Goal: Register for event/course

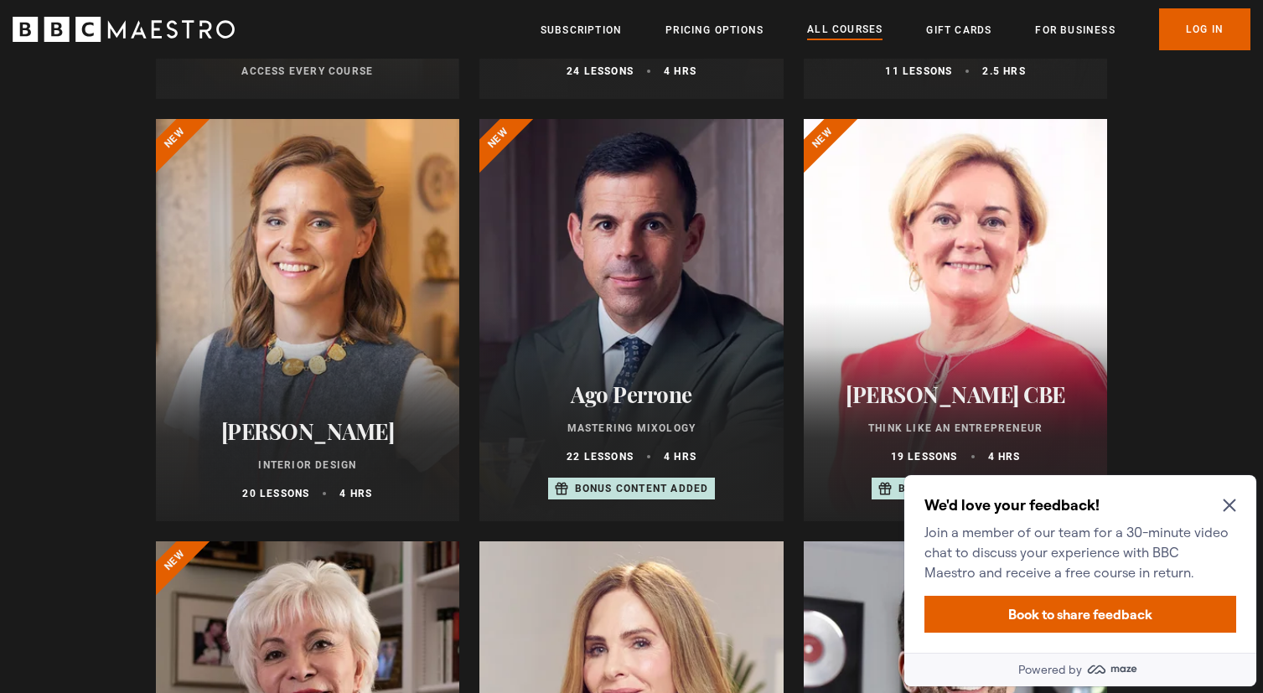
scroll to position [587, 0]
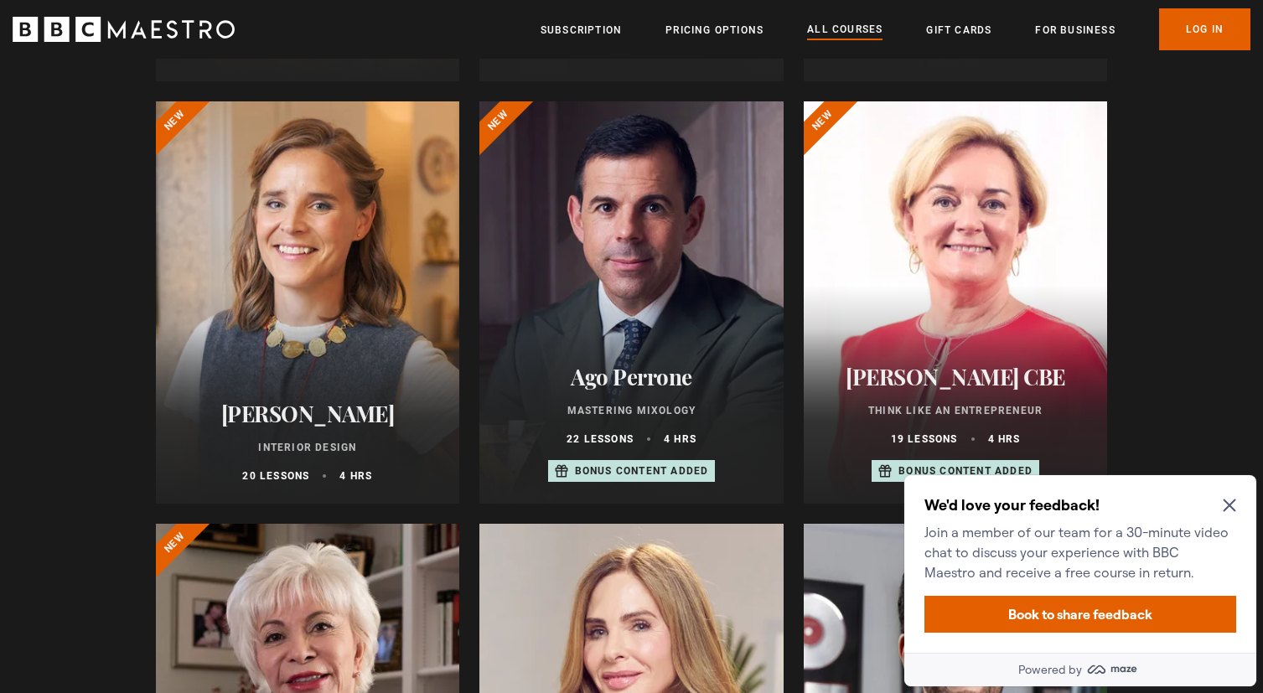
click at [1228, 509] on icon "Close Maze Prompt" at bounding box center [1229, 505] width 13 height 13
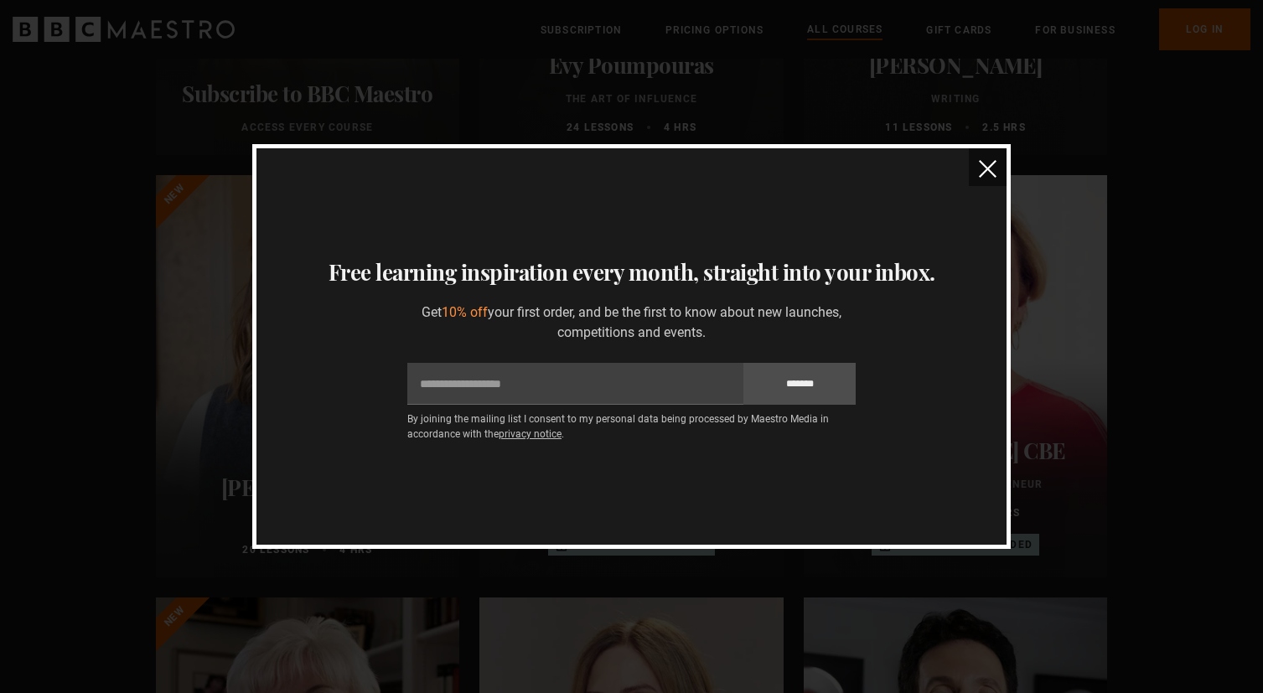
scroll to position [513, 0]
click at [988, 167] on img "close" at bounding box center [988, 169] width 18 height 18
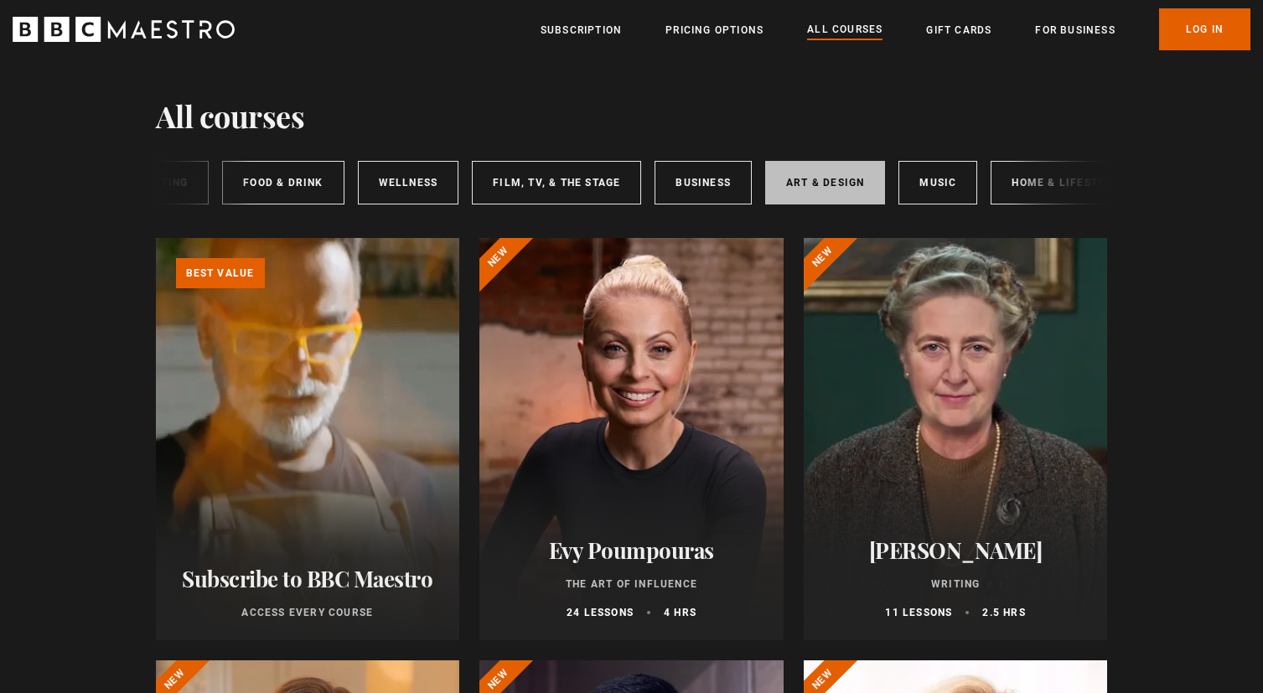
scroll to position [0, 214]
click at [942, 184] on link "Music" at bounding box center [935, 183] width 79 height 44
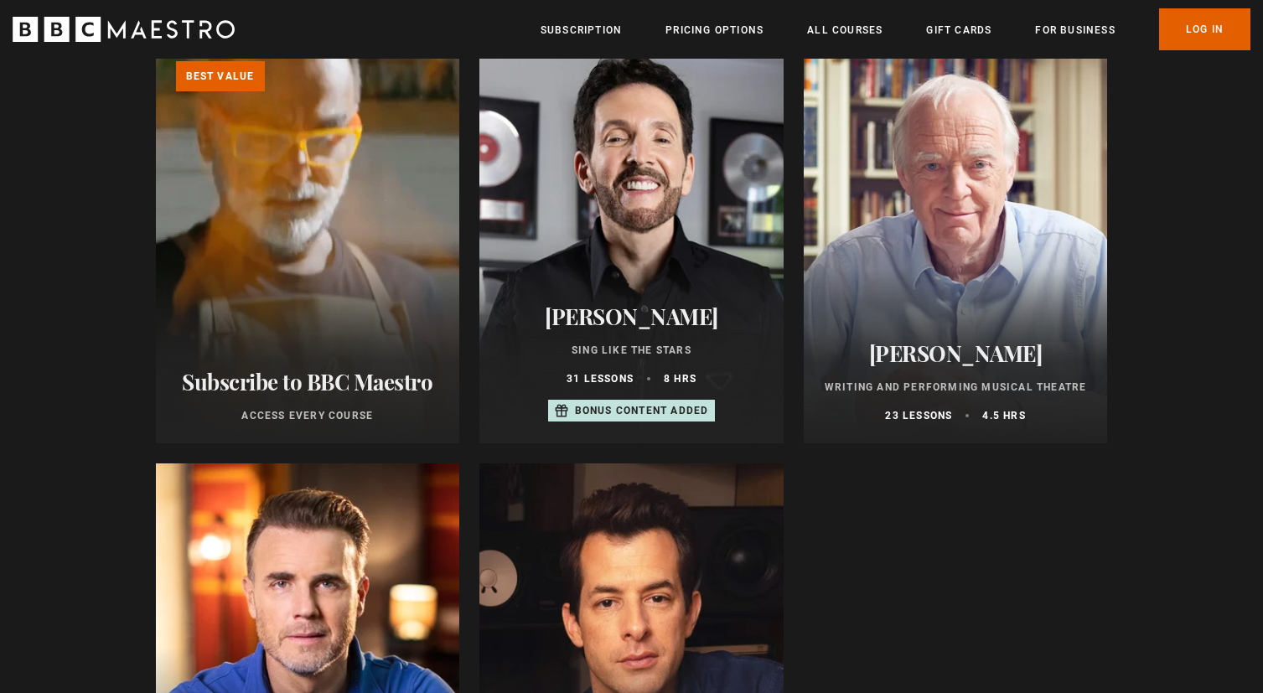
scroll to position [187, 0]
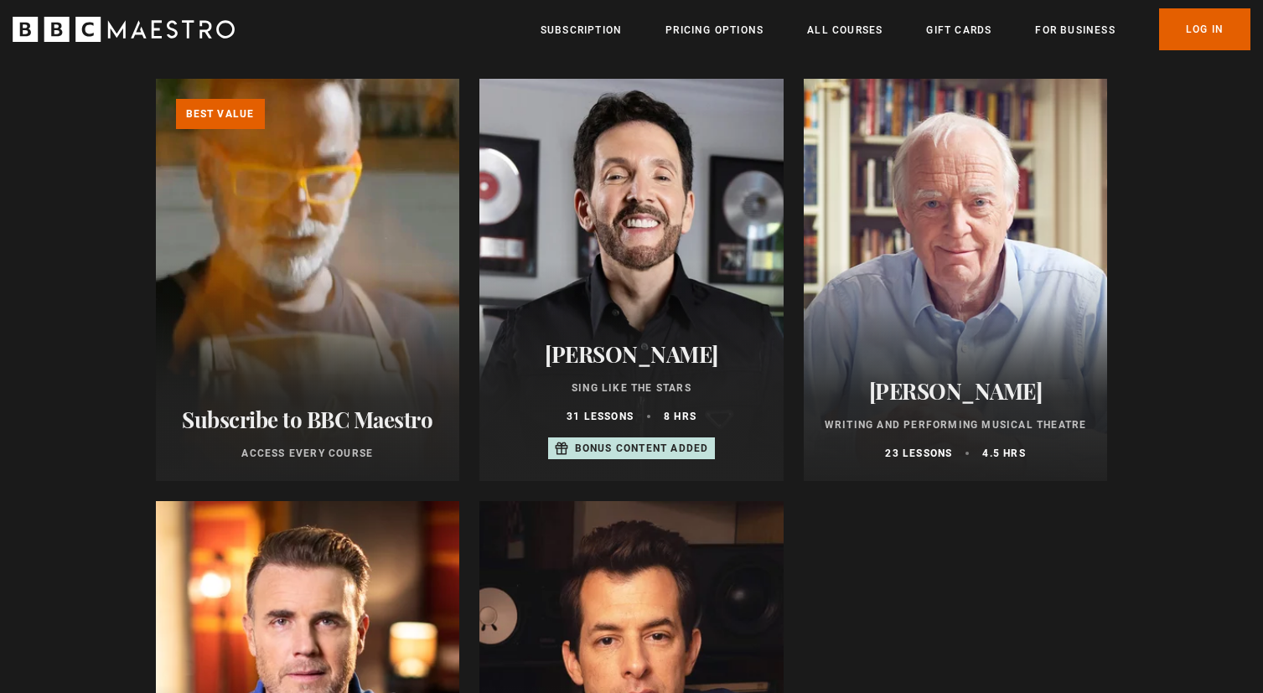
click at [752, 371] on div "Eric Vetro Sing Like the Stars 31 lessons 8 hrs Bonus content added" at bounding box center [631, 401] width 304 height 160
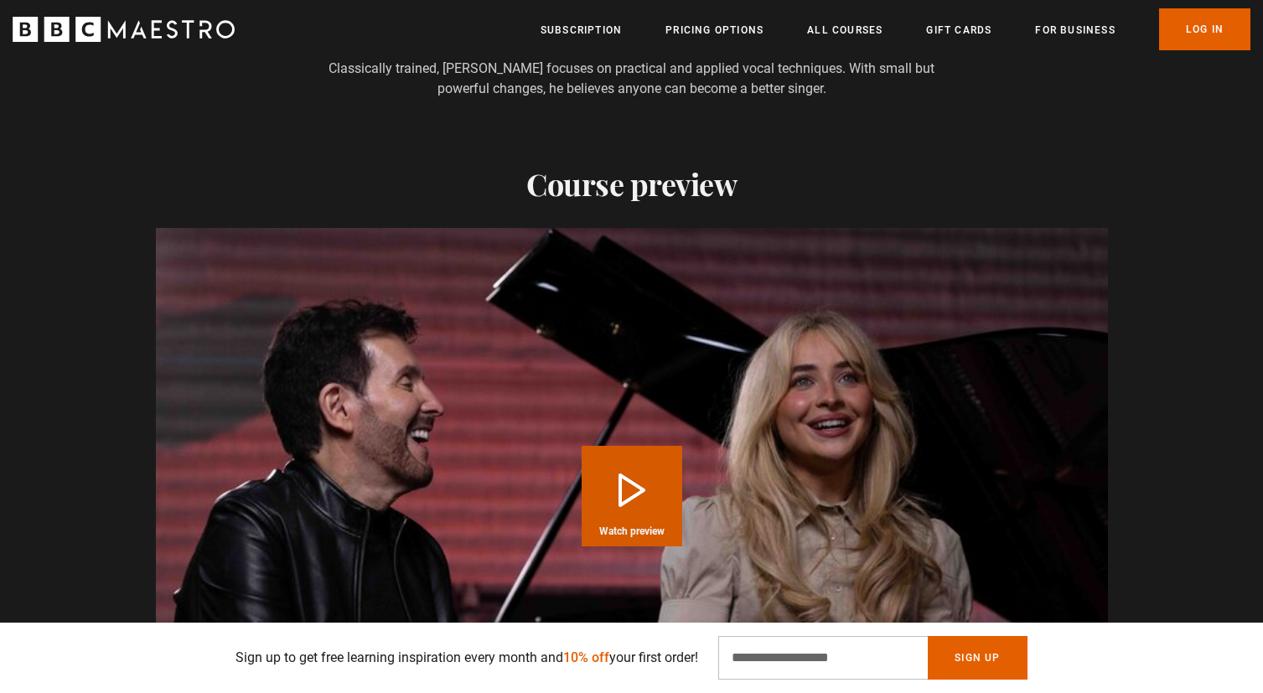
scroll to position [1709, 0]
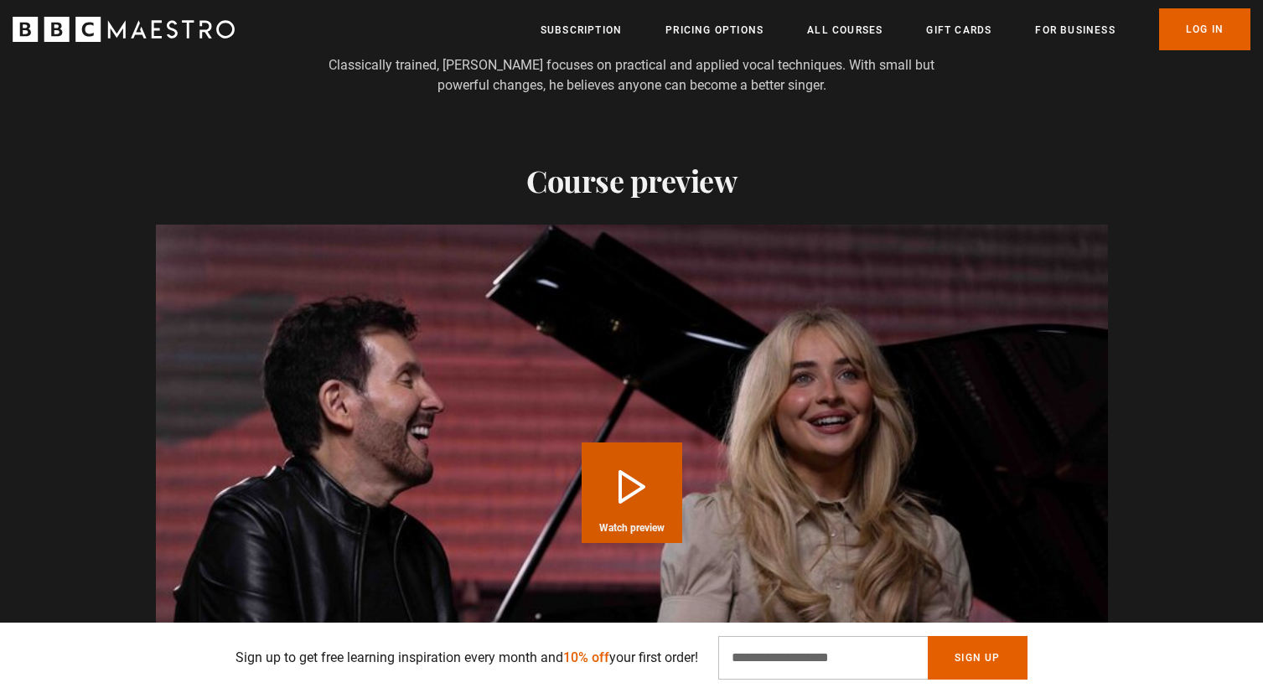
click at [657, 442] on button "Play Course overview for Sing Like the Stars with Eric Vetro Watch preview" at bounding box center [632, 492] width 101 height 101
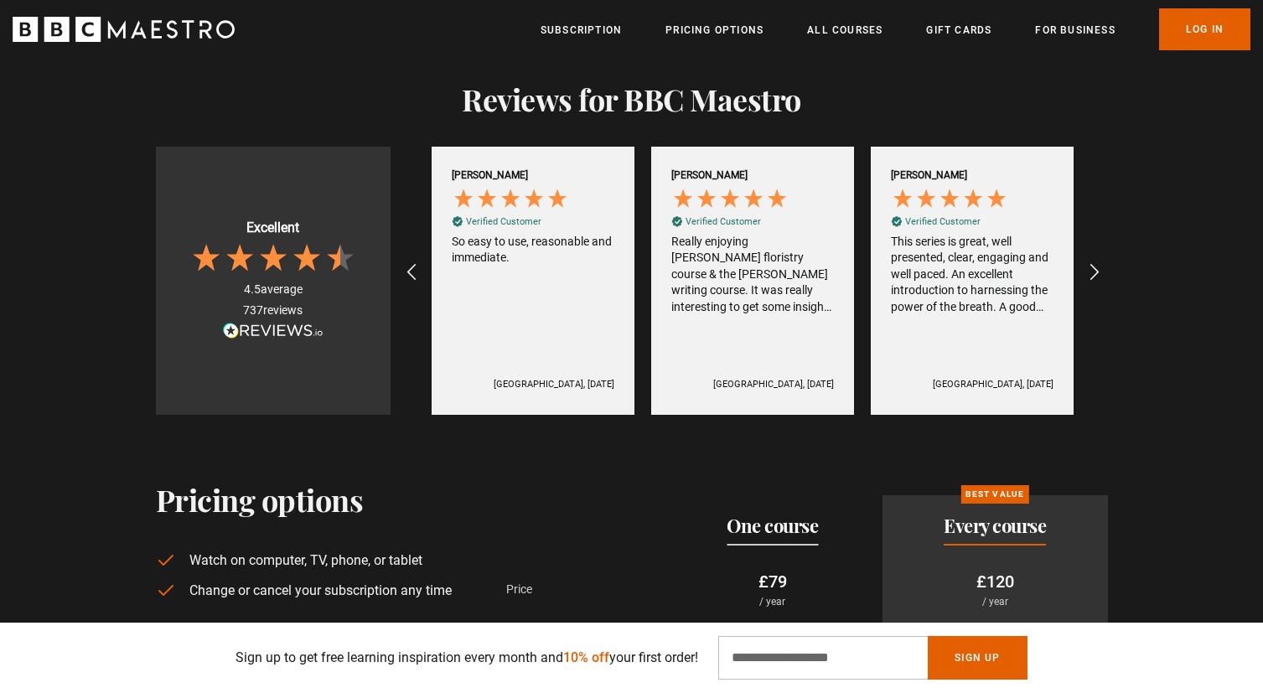
scroll to position [3461, 0]
